Goal: Task Accomplishment & Management: Manage account settings

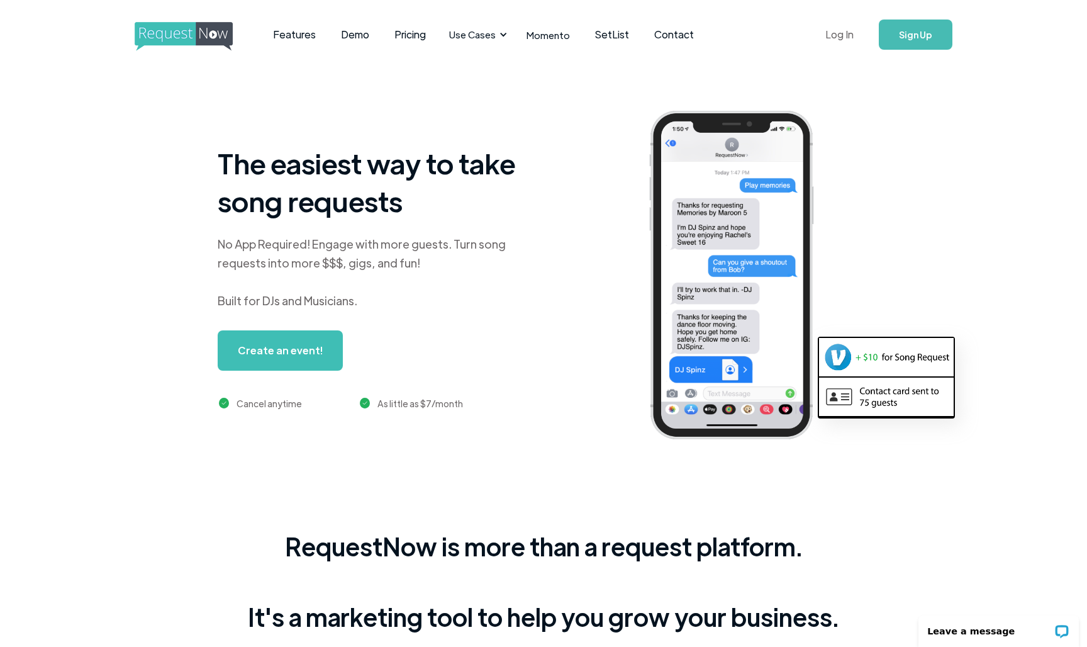
click at [511, 38] on link "Log In" at bounding box center [839, 35] width 53 height 44
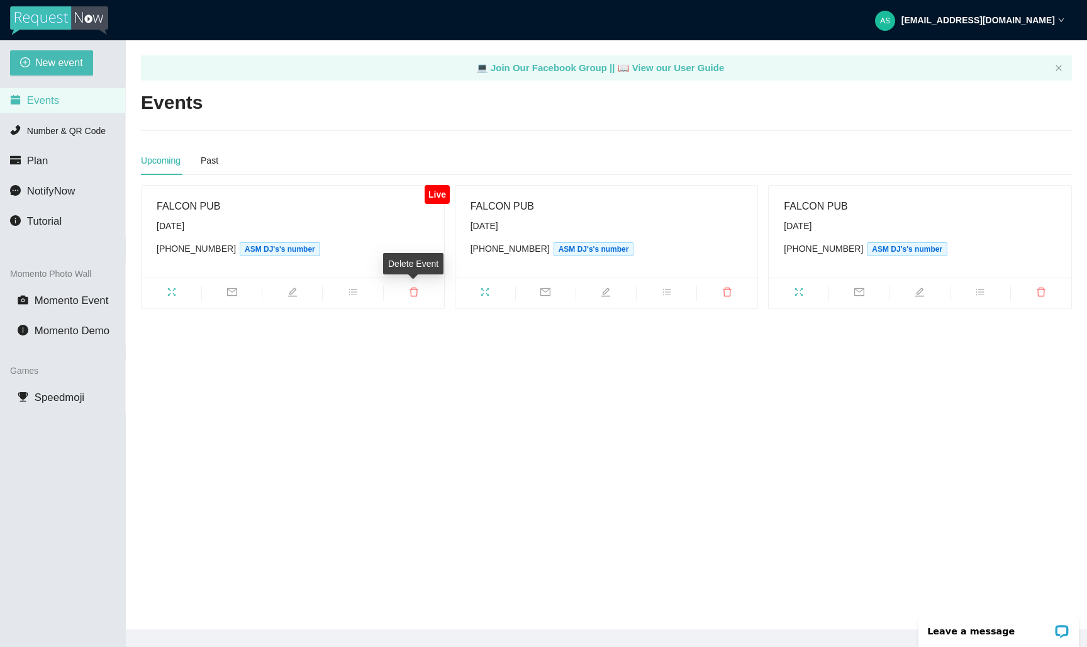
click at [416, 292] on icon "delete" at bounding box center [414, 291] width 9 height 9
click at [497, 251] on span "Delete" at bounding box center [484, 256] width 25 height 14
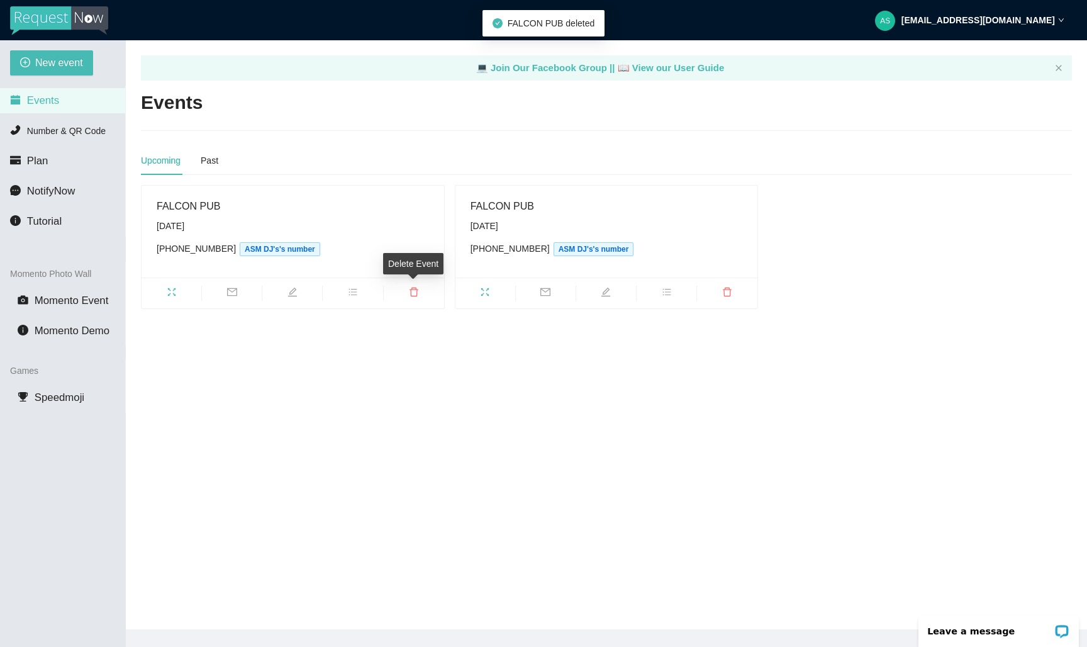
click at [413, 289] on icon "delete" at bounding box center [414, 291] width 9 height 9
click at [484, 248] on button "Delete" at bounding box center [484, 255] width 35 height 15
click at [408, 293] on span "delete" at bounding box center [414, 294] width 60 height 14
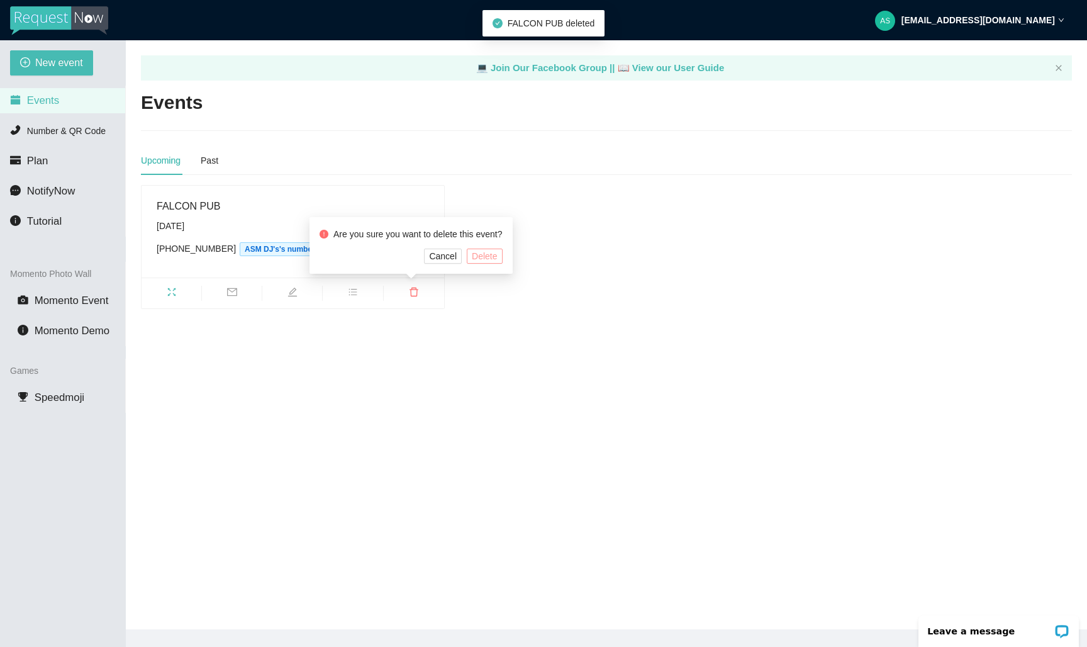
click at [483, 255] on span "Delete" at bounding box center [484, 256] width 25 height 14
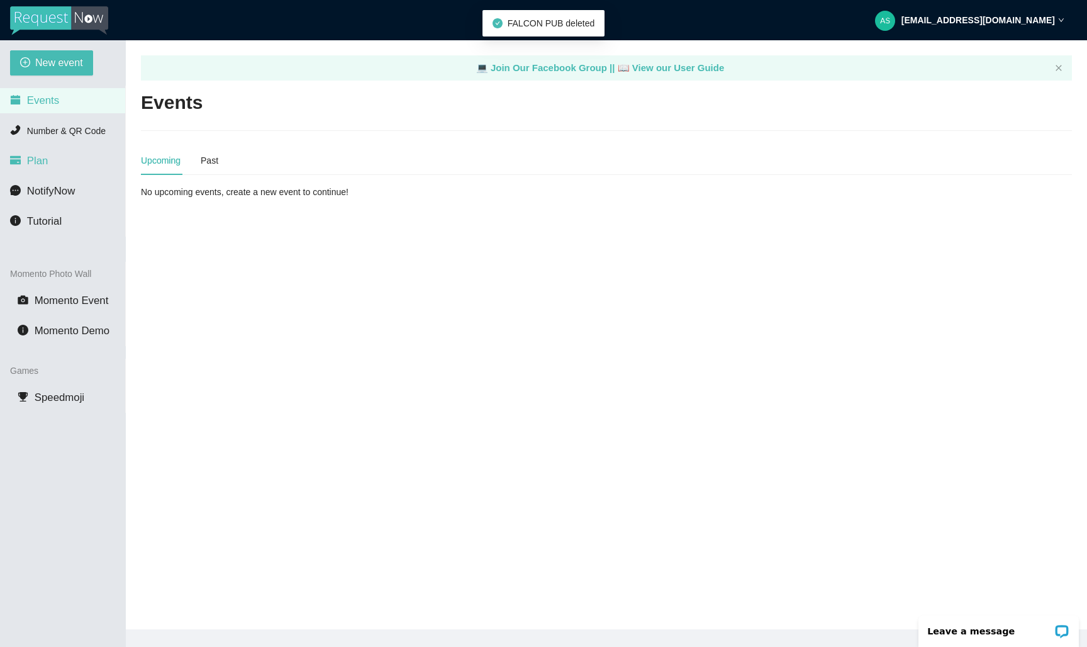
click at [18, 152] on li "Plan" at bounding box center [62, 160] width 125 height 25
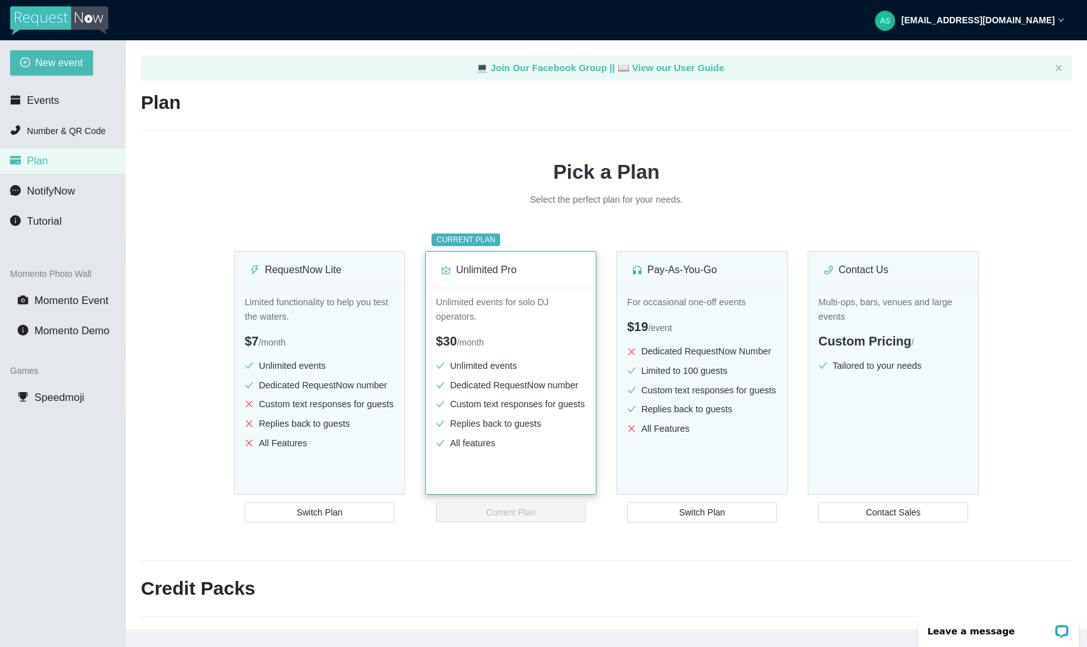
click at [524, 325] on div "Unlimited events for solo DJ operators. $30 / month Unlimited events Dedicated …" at bounding box center [511, 408] width 170 height 242
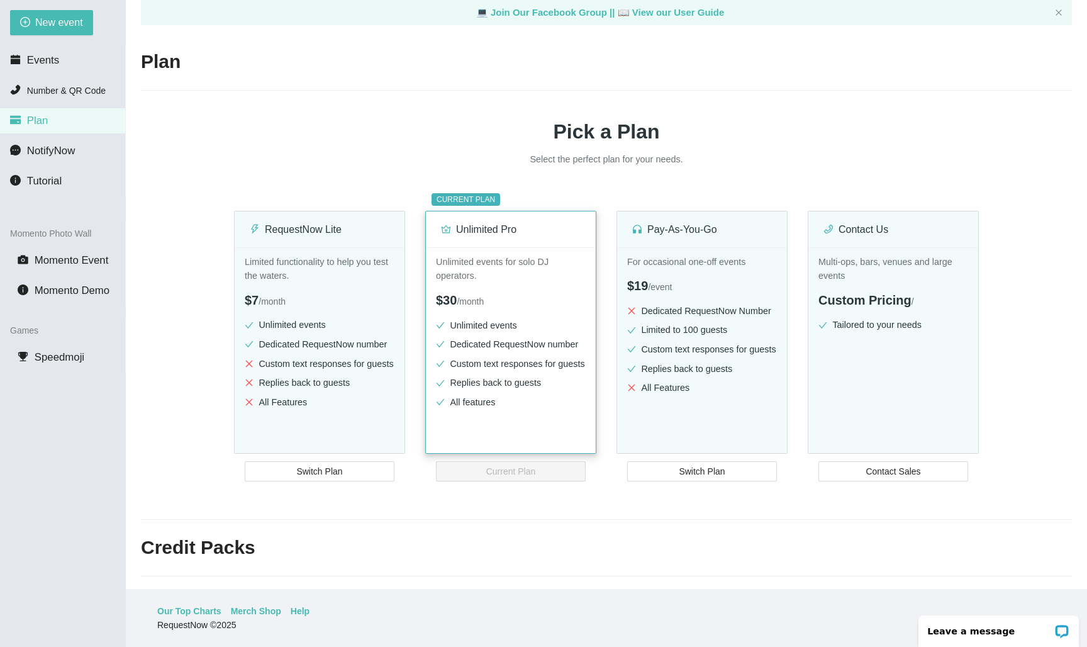
click at [525, 406] on li "All features" at bounding box center [511, 402] width 150 height 14
click at [515, 384] on ul "Unlimited events Dedicated RequestNow number Custom text responses for guests R…" at bounding box center [511, 366] width 150 height 96
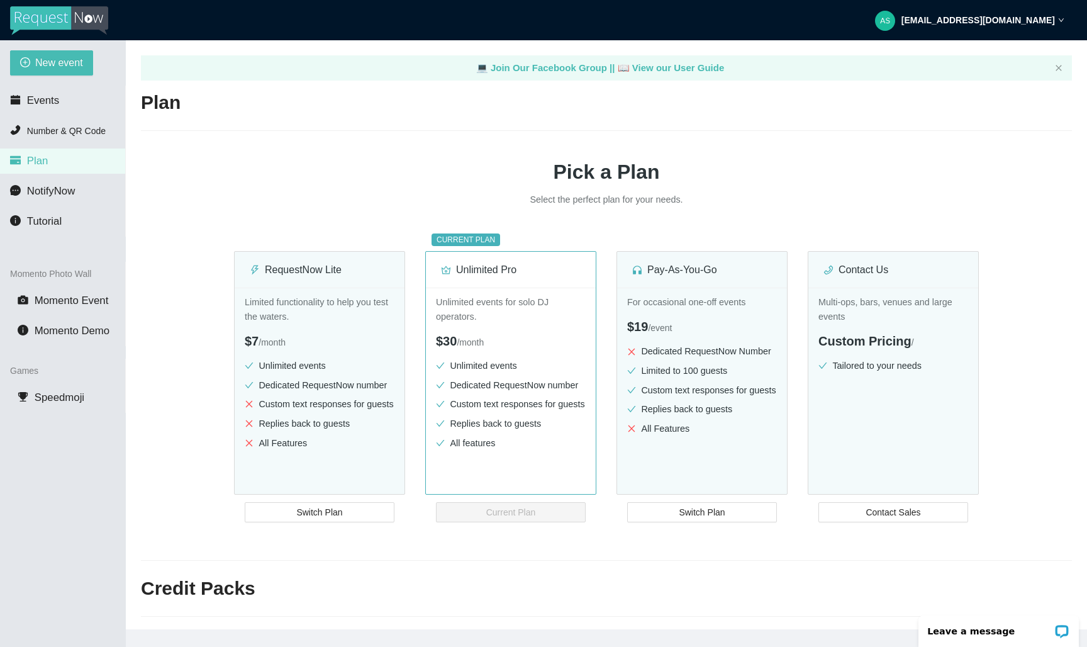
click at [1055, 21] on div "asmdjs@aol.com" at bounding box center [969, 20] width 189 height 40
click at [1004, 52] on span "Profile" at bounding box center [995, 55] width 30 height 12
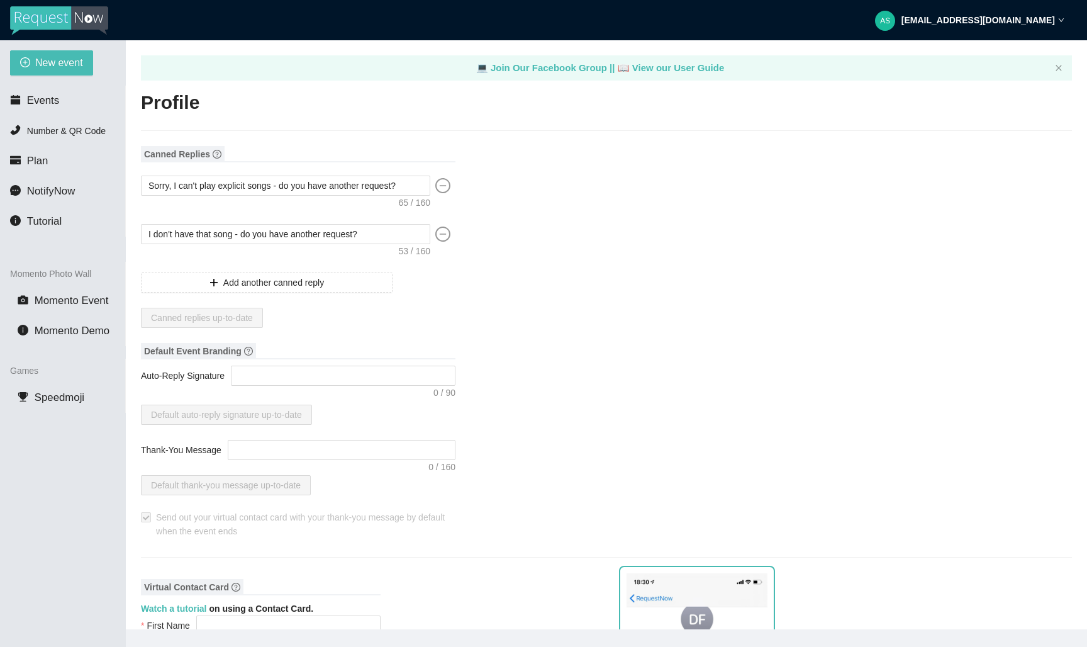
type input "DJ Select"
type input "ASM DJ's"
type input "DJ"
type input "(786) 586-3003"
type input "info@asmdjs.com"
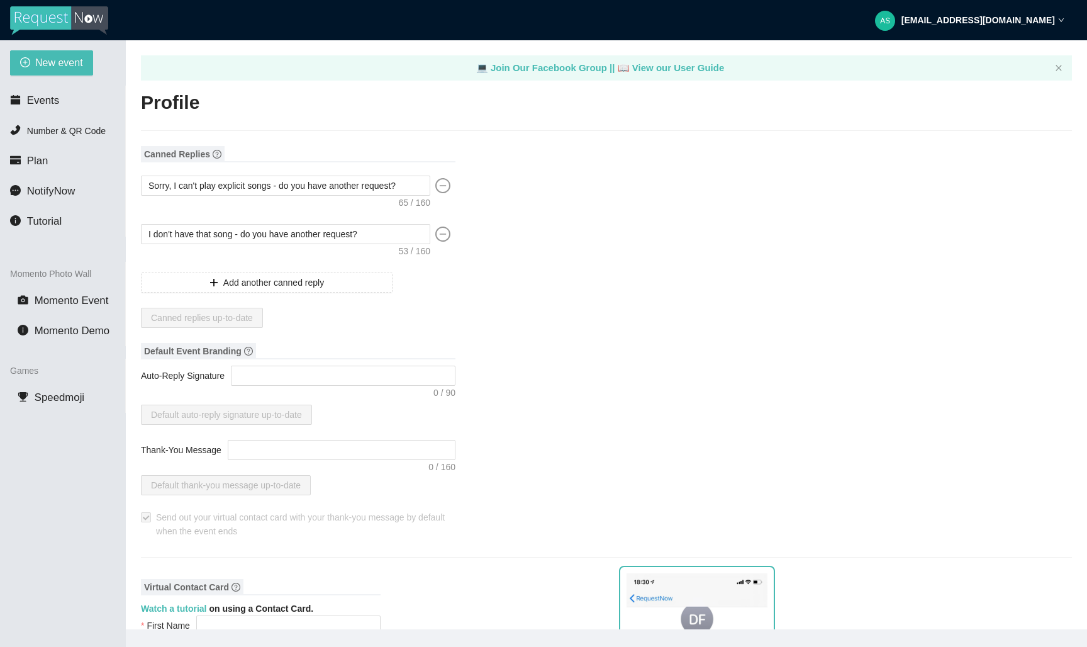
type input "https://www.instagram.com/asmdjs"
click at [1037, 20] on strong "asmdjs@aol.com" at bounding box center [977, 20] width 153 height 10
click at [64, 396] on span "Speedmoji" at bounding box center [60, 397] width 50 height 12
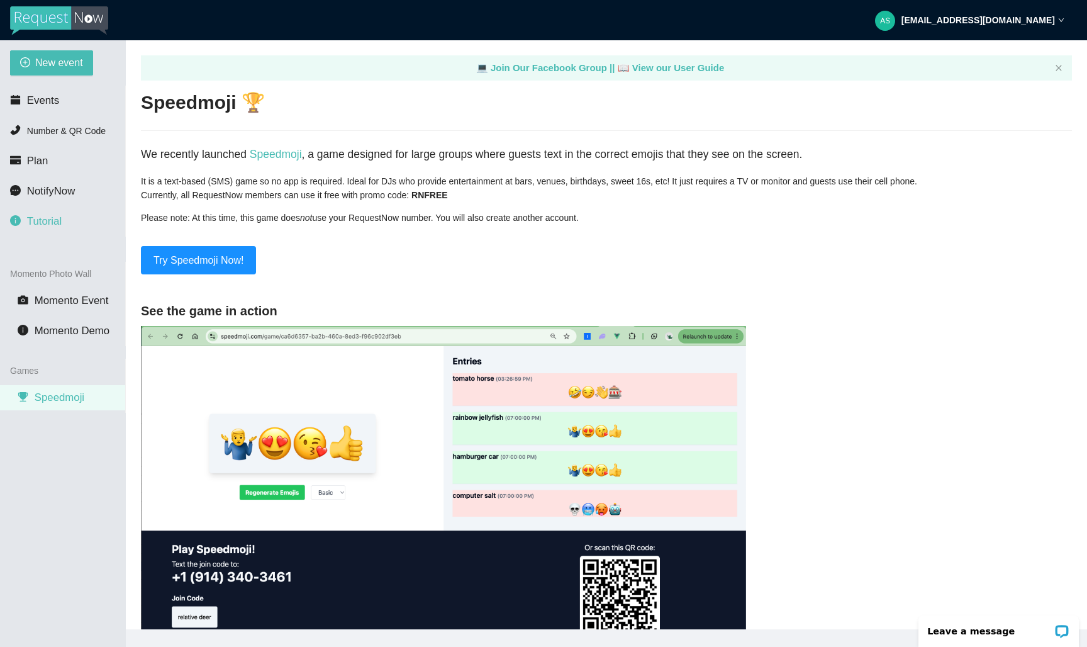
click at [49, 220] on span "Tutorial" at bounding box center [44, 221] width 35 height 12
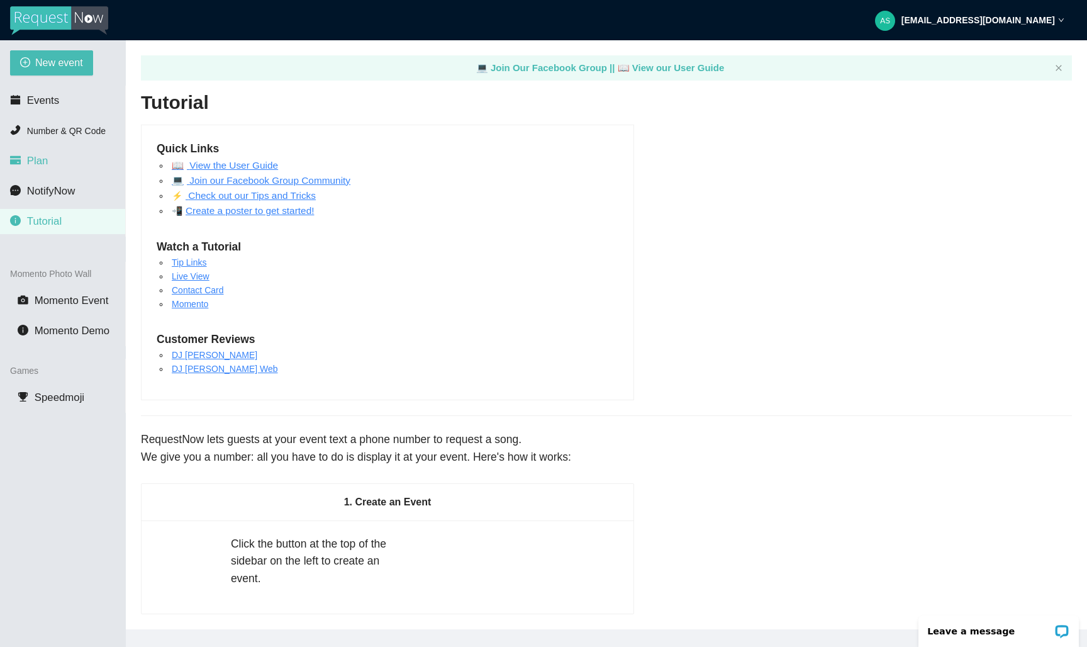
click at [53, 160] on li "Plan" at bounding box center [62, 160] width 125 height 25
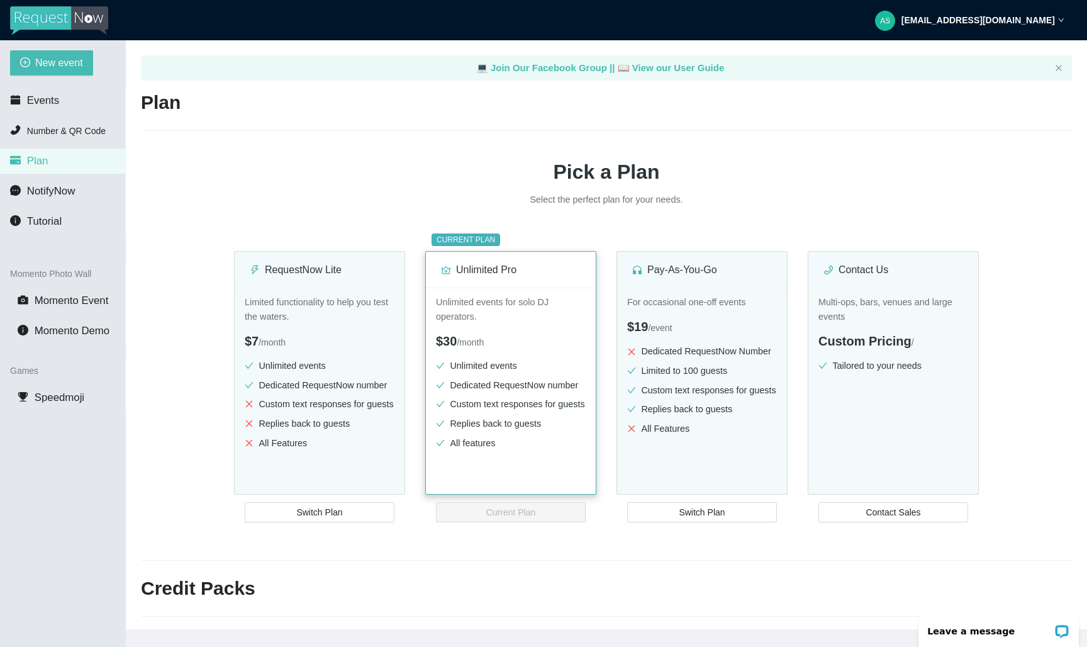
click at [518, 411] on li "Custom text responses for guests" at bounding box center [511, 404] width 150 height 14
click at [712, 519] on span "Switch Plan" at bounding box center [702, 512] width 46 height 14
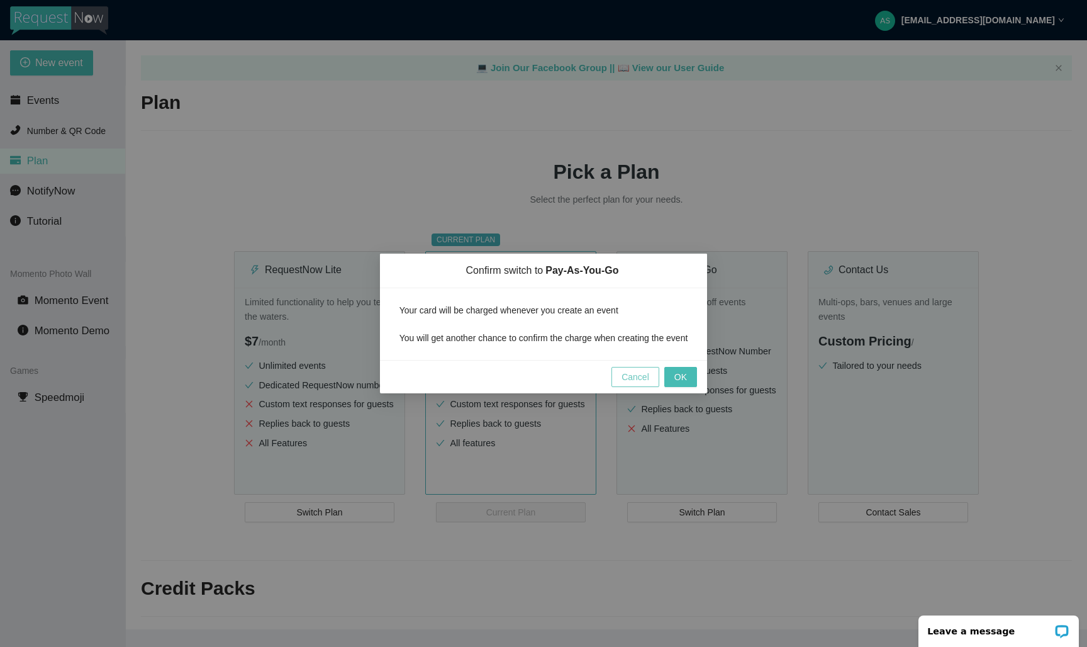
click at [622, 384] on span "Cancel" at bounding box center [636, 377] width 28 height 14
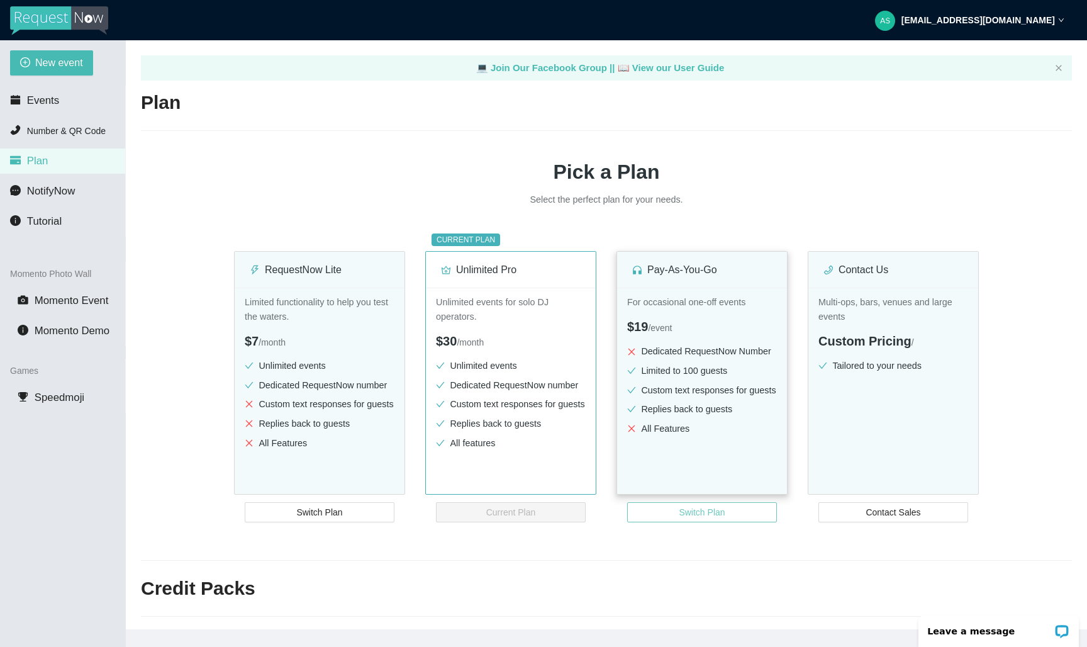
click at [727, 519] on button "Switch Plan" at bounding box center [702, 512] width 150 height 20
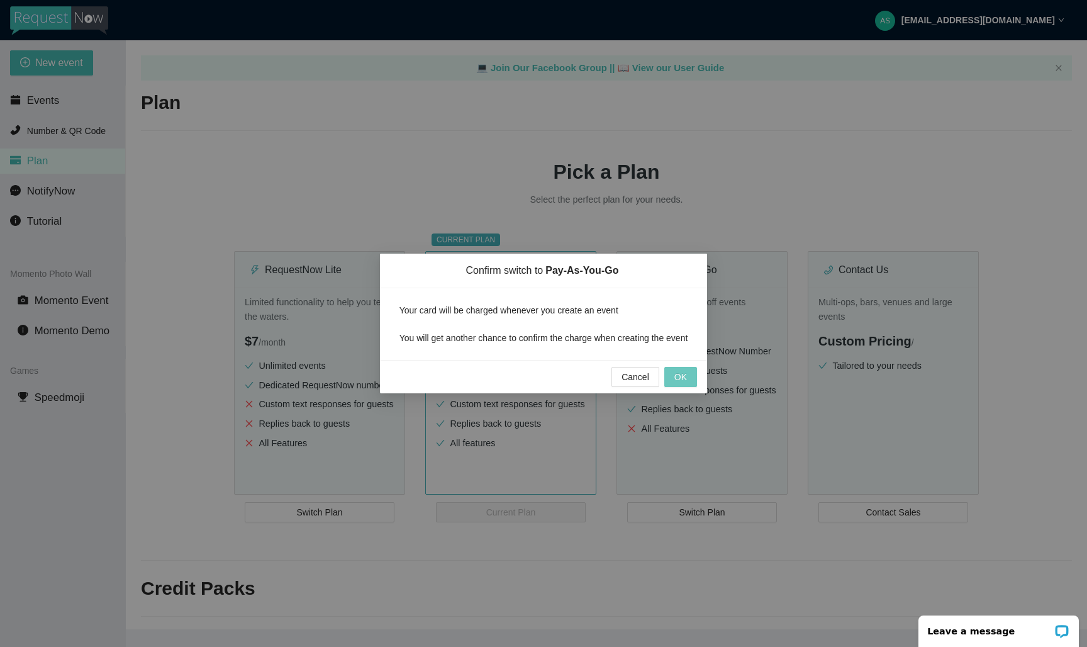
click at [689, 387] on button "OK" at bounding box center [680, 377] width 33 height 20
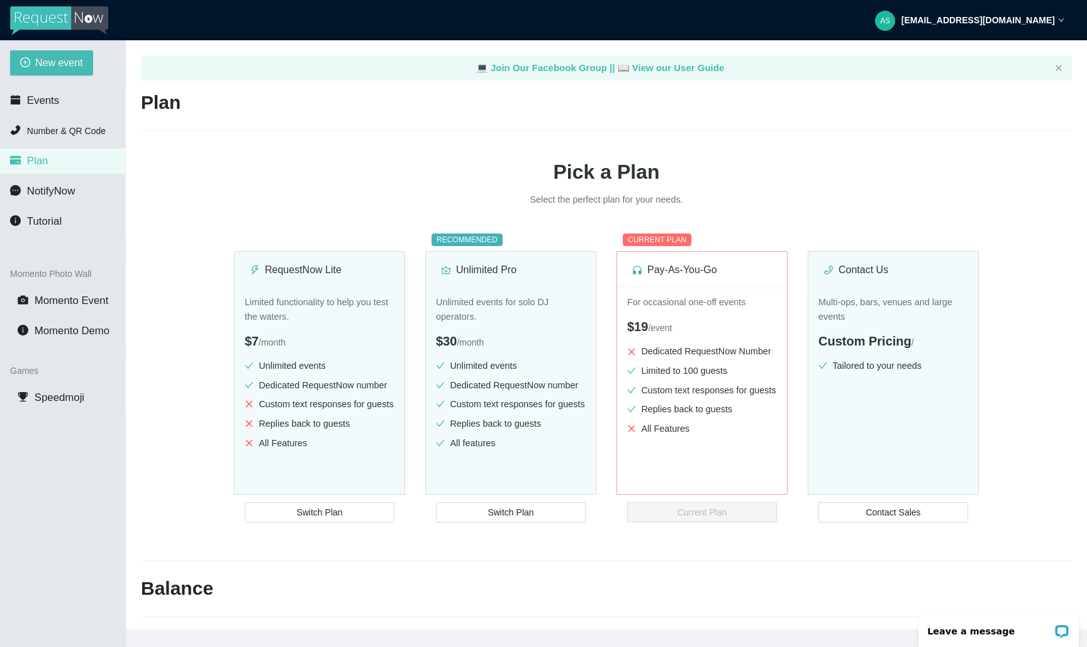
click at [49, 18] on img at bounding box center [59, 20] width 98 height 29
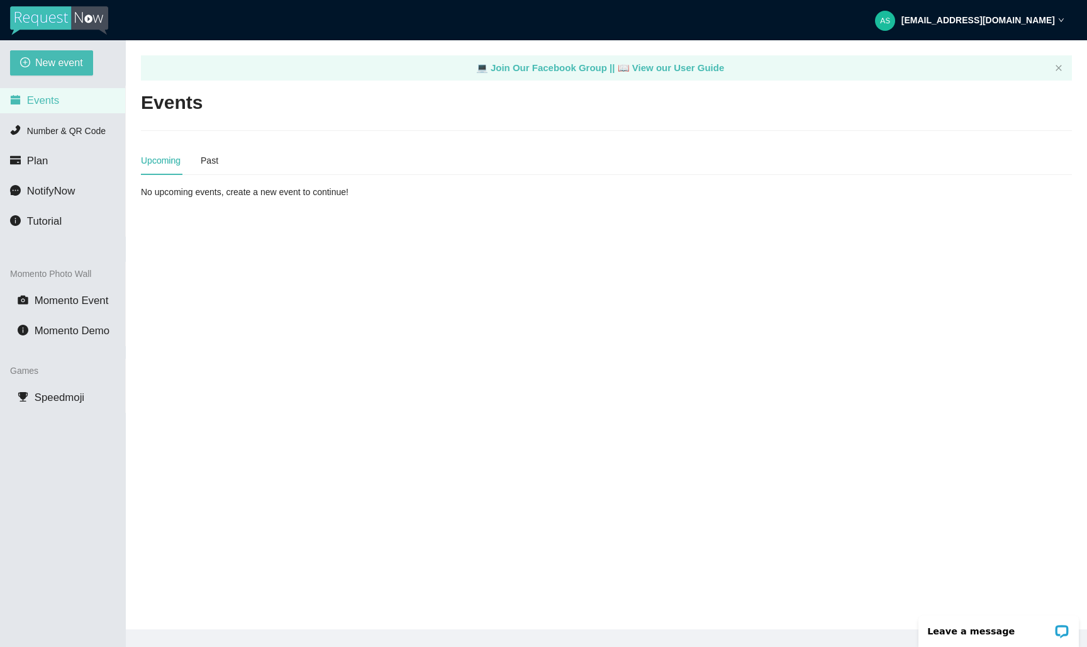
click at [1048, 25] on strong "asmdjs@aol.com" at bounding box center [977, 20] width 153 height 10
